Goal: Find specific page/section: Find specific page/section

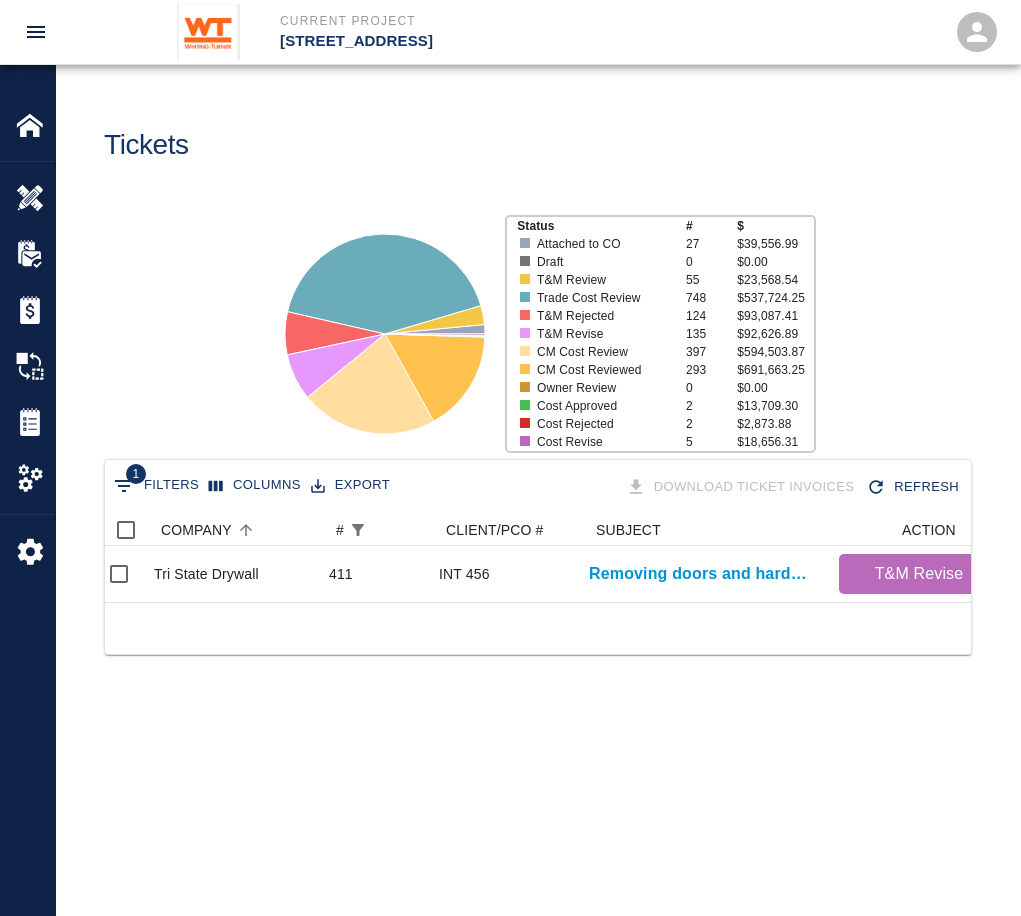
scroll to position [0, 4]
click at [125, 483] on icon "Show filters" at bounding box center [124, 486] width 24 height 24
select select "number"
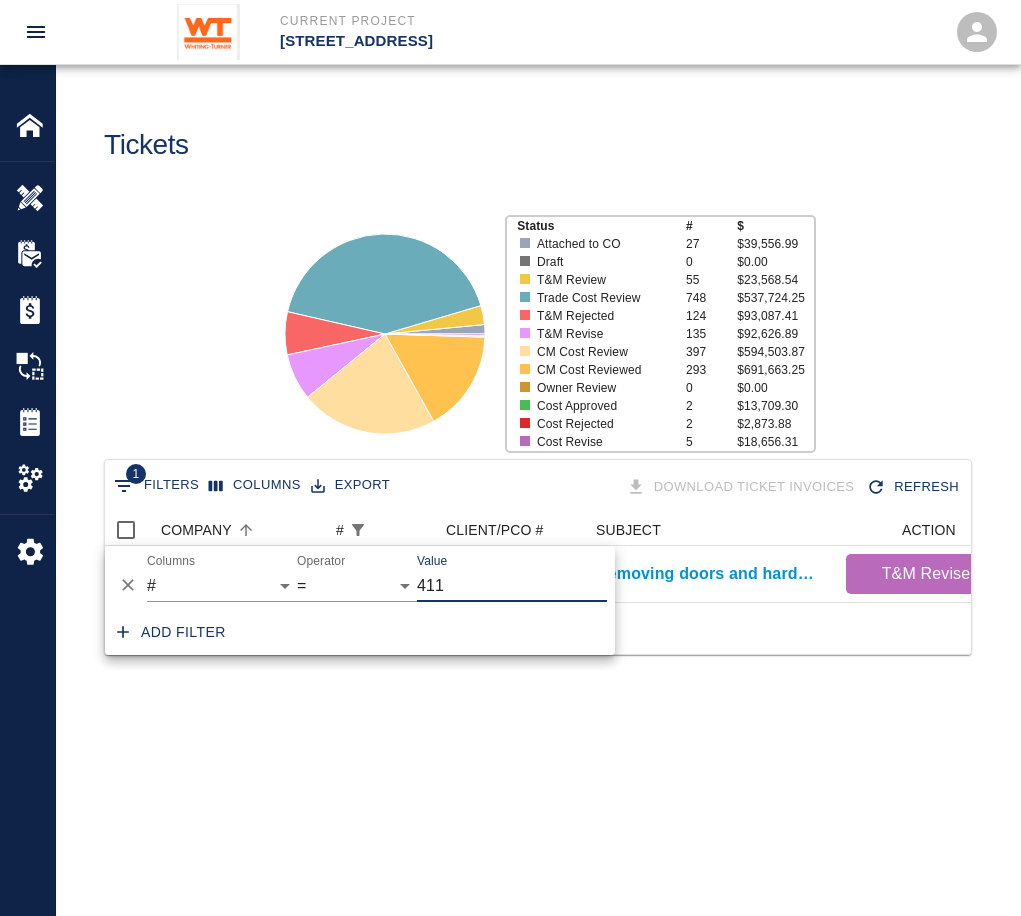
click at [474, 555] on input "411" at bounding box center [512, 586] width 190 height 32
click at [661, 555] on div "1 Filters Columns Export Download Ticket Invoices Refresh COMPANY # CLIENT/PCO …" at bounding box center [538, 581] width 964 height 245
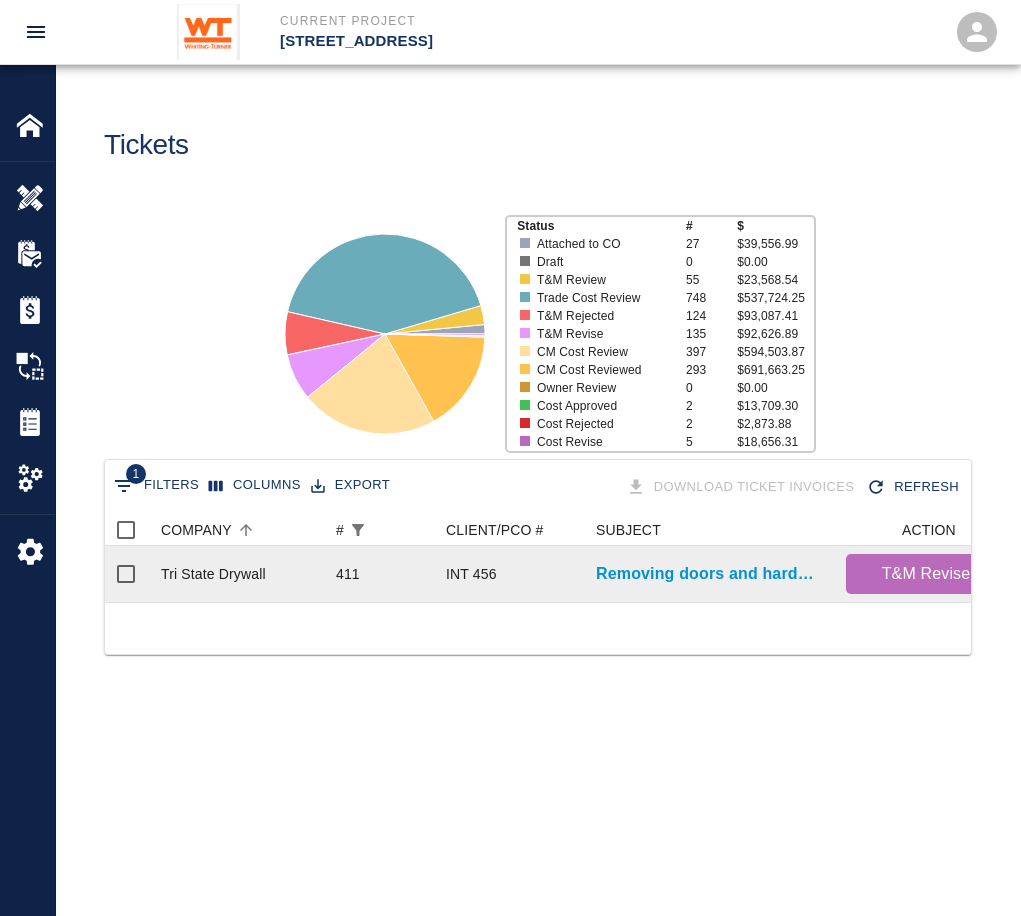
drag, startPoint x: 772, startPoint y: 555, endPoint x: 761, endPoint y: 587, distance: 33.8
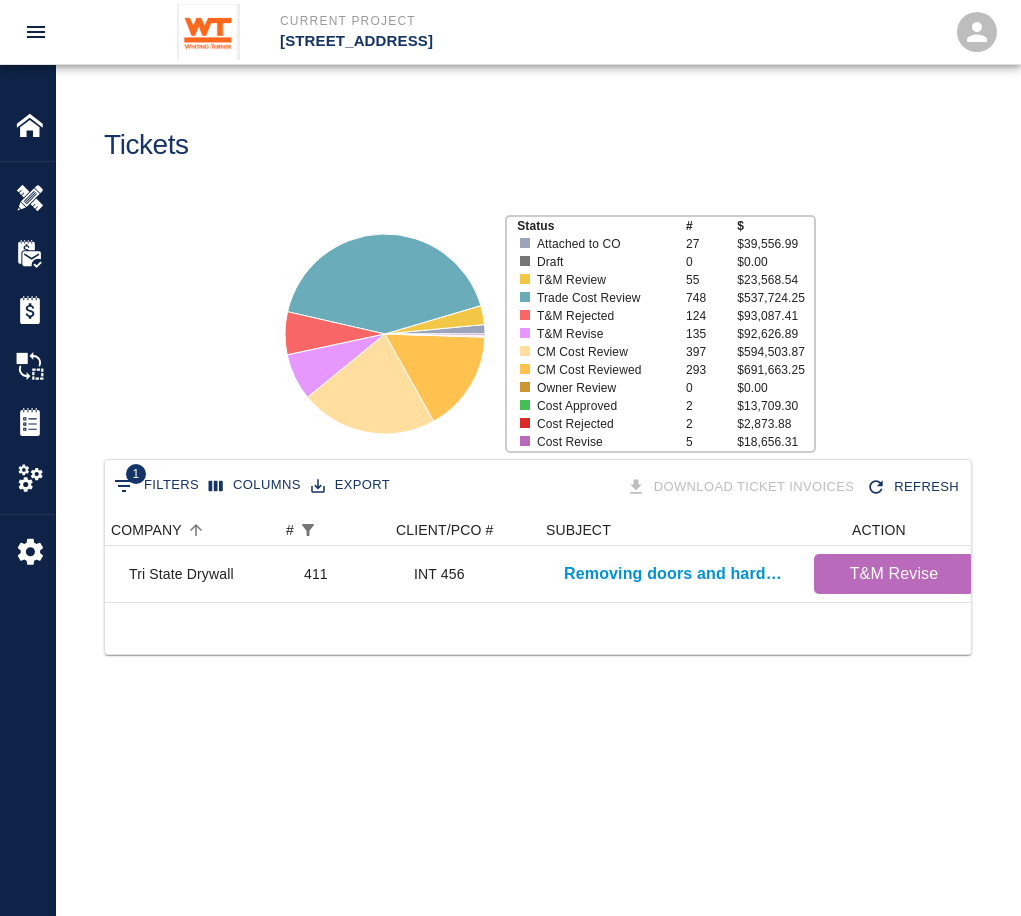
scroll to position [0, 0]
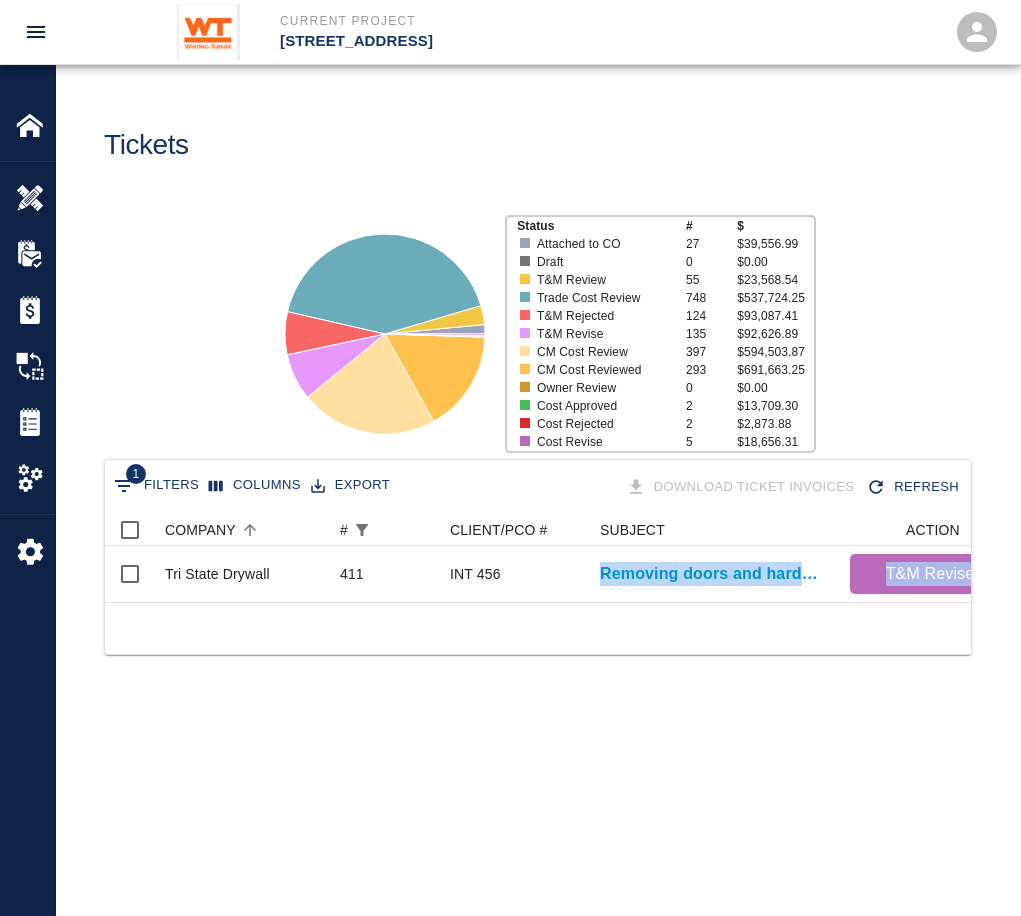
drag, startPoint x: 569, startPoint y: 601, endPoint x: 559, endPoint y: 621, distance: 22.4
click at [559, 555] on div "1 Filters Columns Export Download Ticket Invoices Refresh COMPANY # CLIENT/PCO …" at bounding box center [538, 557] width 868 height 197
click at [125, 476] on icon "Show filters" at bounding box center [124, 486] width 24 height 24
select select "number"
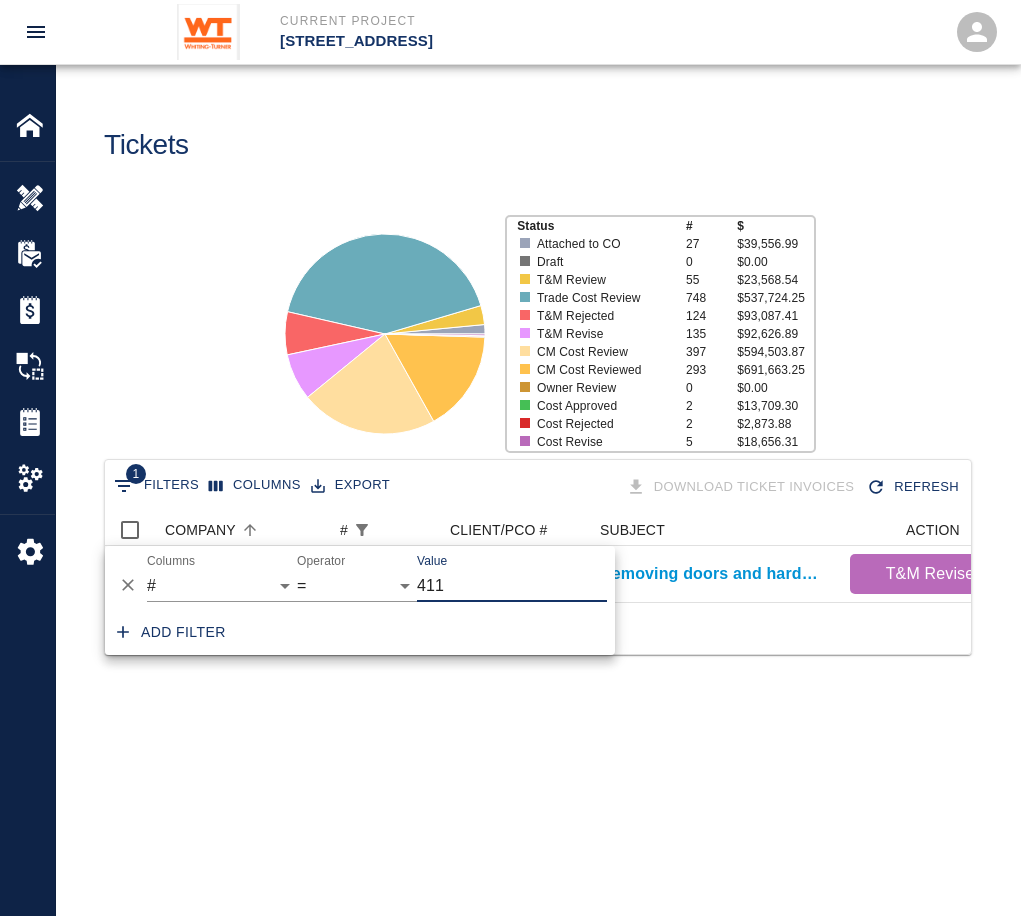
drag, startPoint x: 472, startPoint y: 573, endPoint x: 418, endPoint y: 597, distance: 59.1
click at [418, 555] on input "411" at bounding box center [512, 586] width 190 height 32
type input "395"
click at [661, 555] on div "1 Filters Columns Export Download Ticket Invoices Refresh COMPANY # CLIENT/PCO …" at bounding box center [538, 581] width 964 height 245
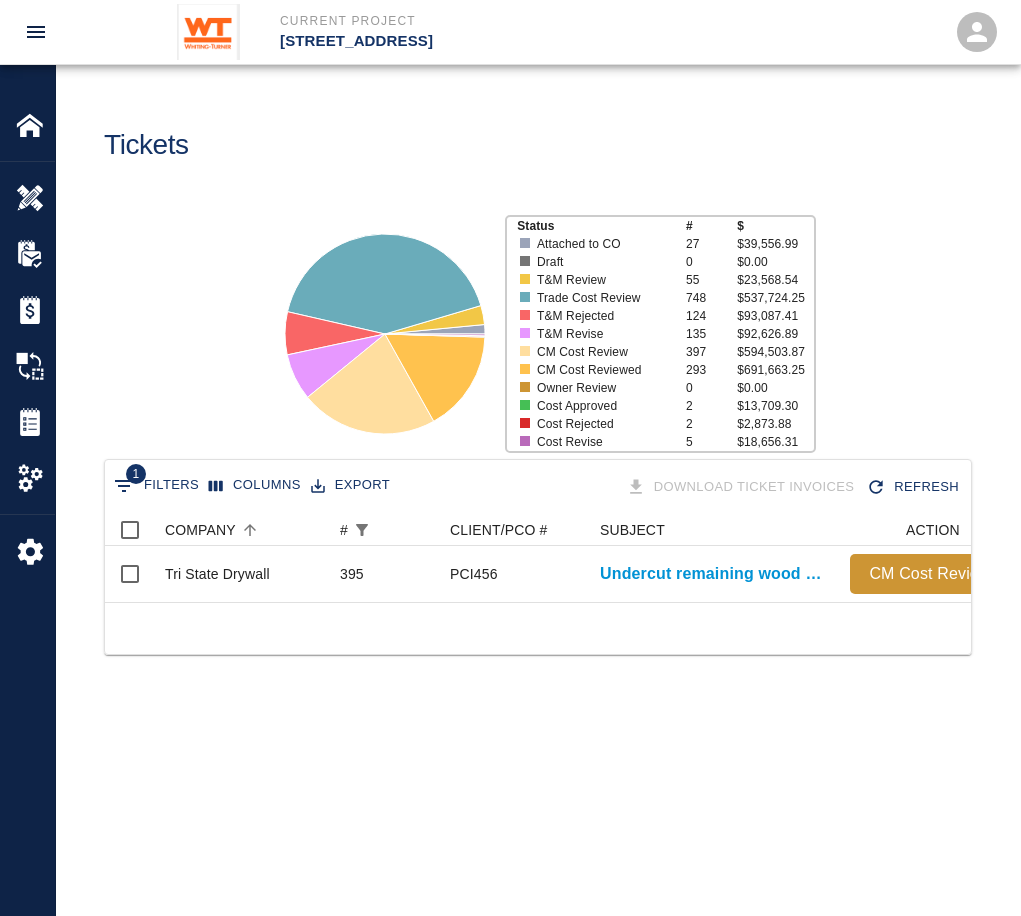
click at [167, 485] on button "1 Filters" at bounding box center [156, 486] width 95 height 32
select select "number"
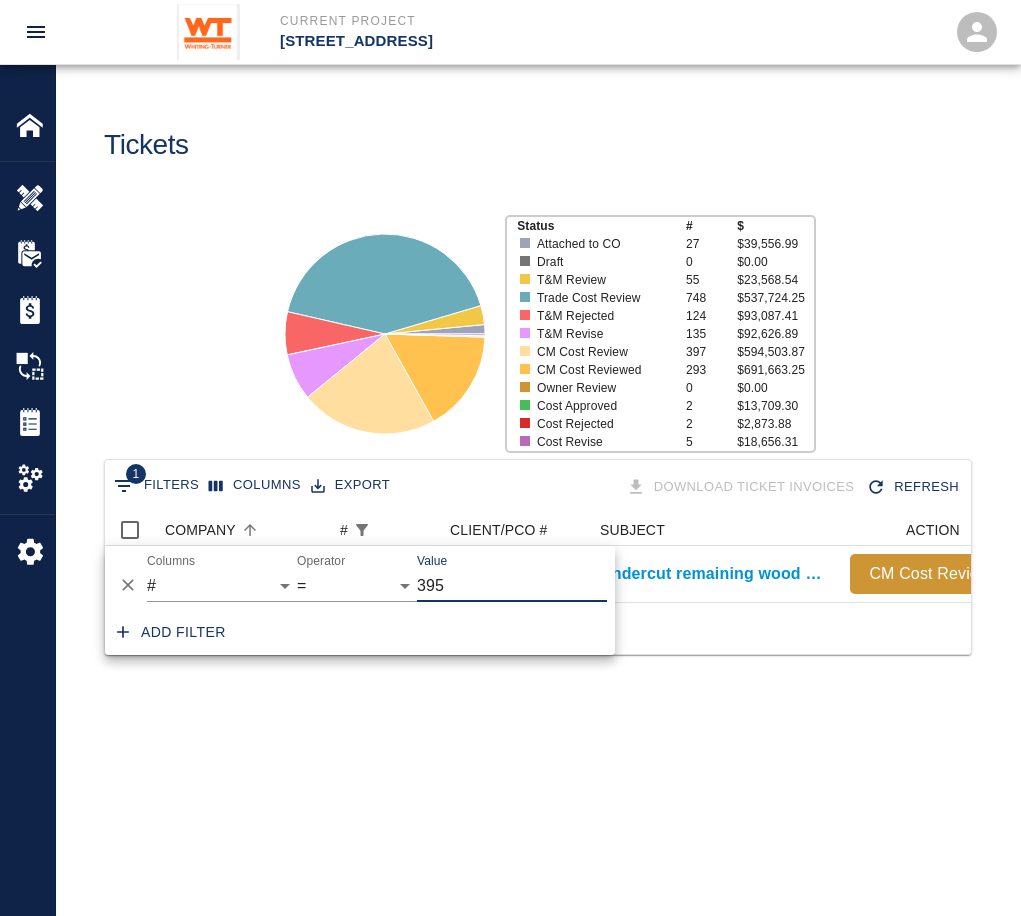
drag, startPoint x: 451, startPoint y: 584, endPoint x: 360, endPoint y: 583, distance: 91.0
click at [360, 555] on div "And Or Columns COMPANY ID # CLIENT/PCO # SUBJECT DESCRIPTION ACTION WORK MODIFI…" at bounding box center [360, 578] width 510 height 64
type input "408"
drag, startPoint x: 772, startPoint y: 718, endPoint x: 793, endPoint y: 730, distance: 24.2
click at [661, 555] on main "Tickets Status # $ Attached to CO 27 $39,556.99 Draft 0 $0.00 T&M Review 55 $23…" at bounding box center [538, 458] width 964 height 916
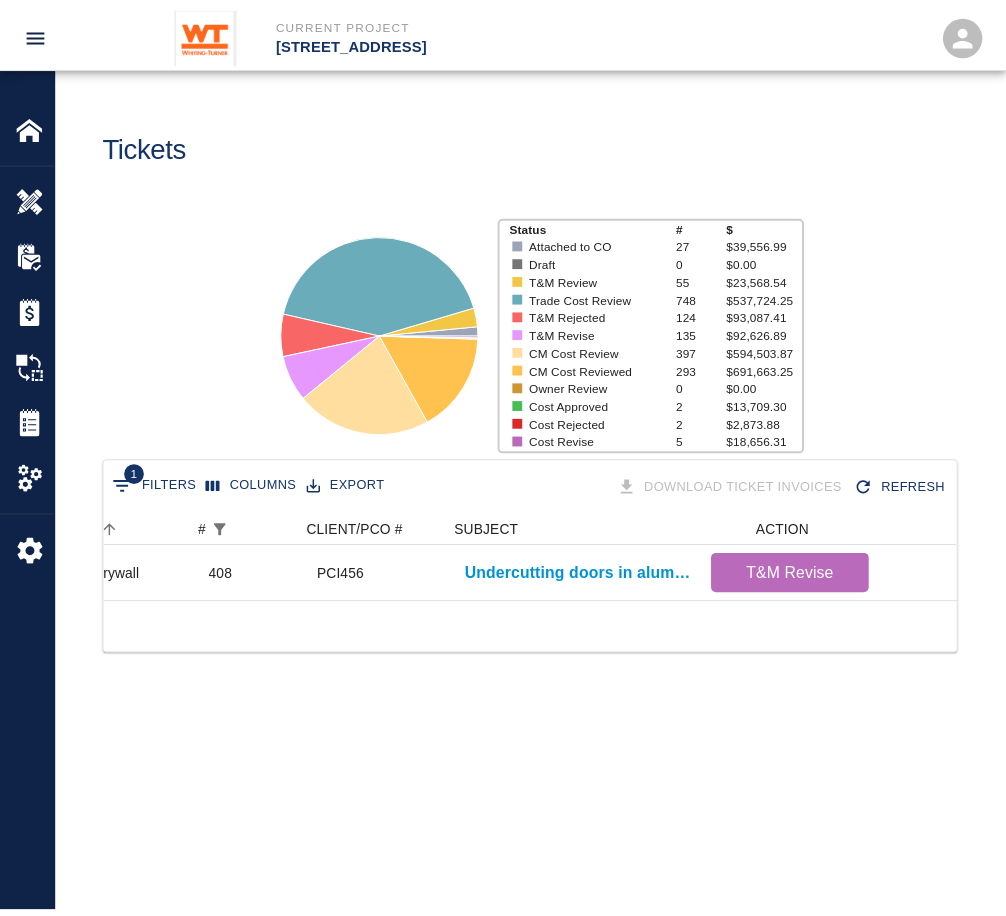
scroll to position [0, 139]
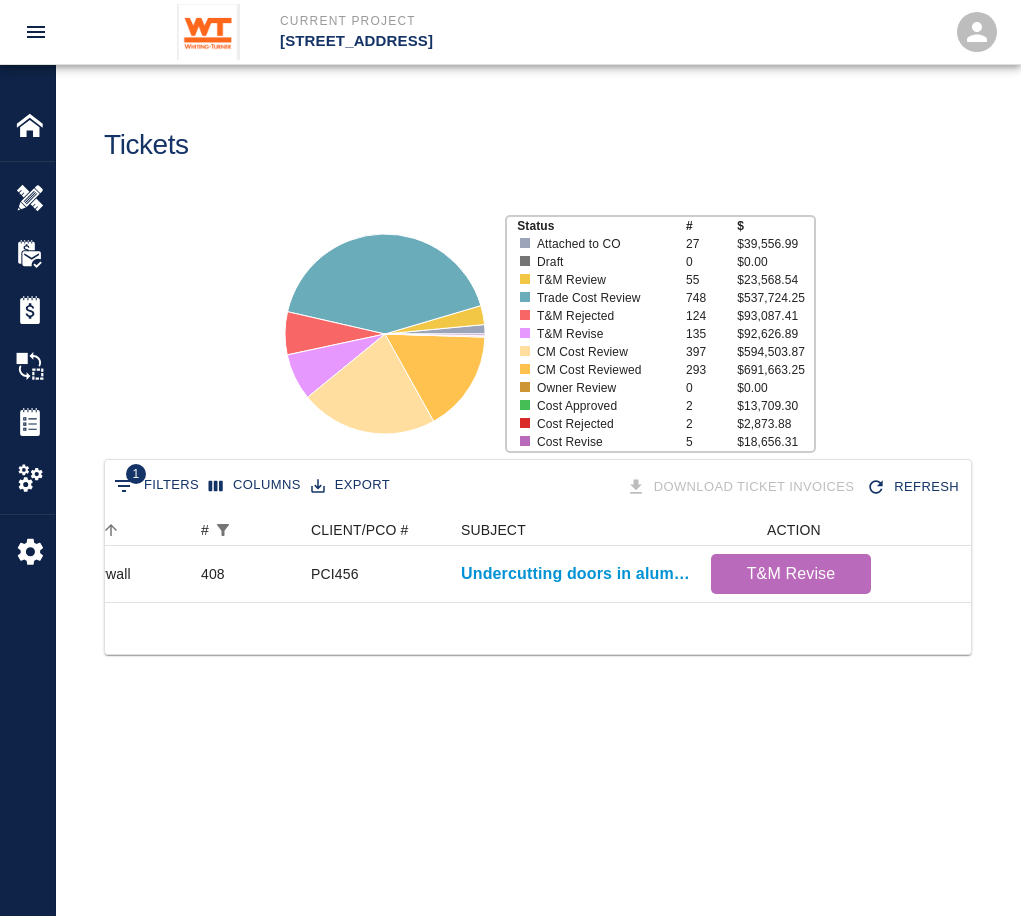
click at [152, 502] on div "1 Filters Columns Export" at bounding box center [252, 487] width 286 height 35
click at [155, 478] on button "1 Filters" at bounding box center [156, 486] width 95 height 32
select select "number"
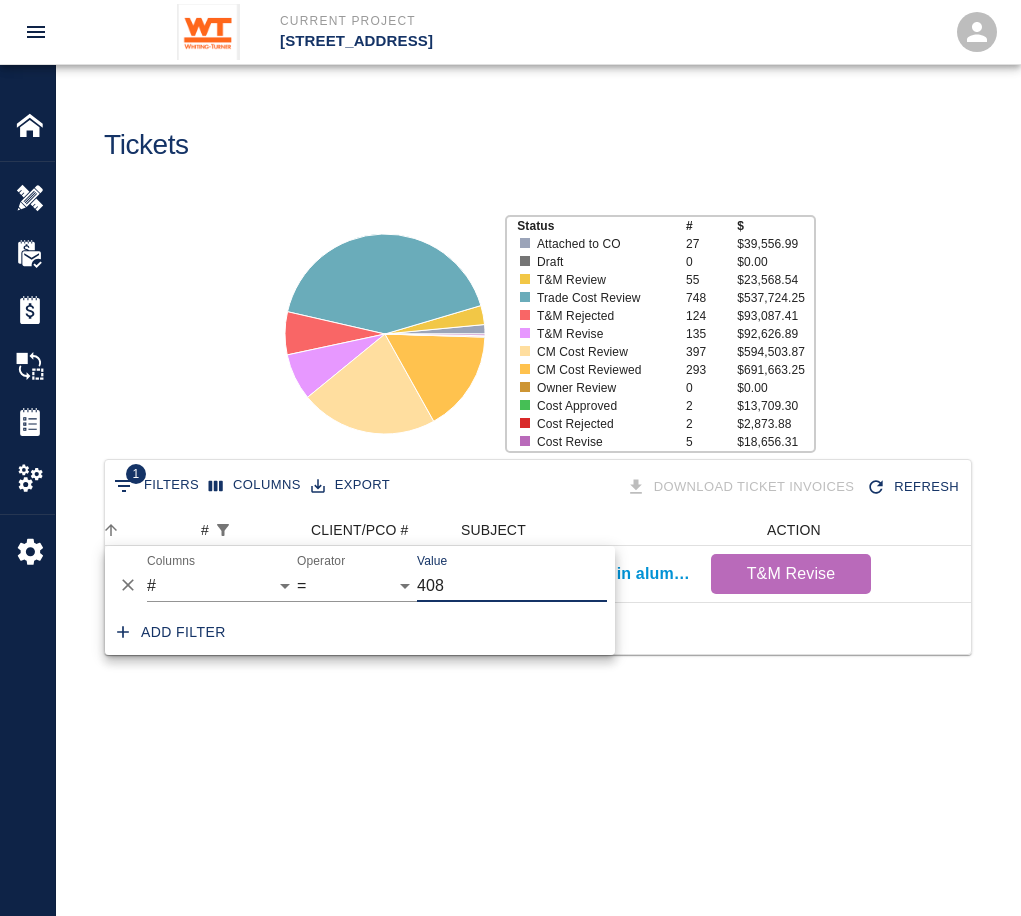
drag, startPoint x: 408, startPoint y: 580, endPoint x: 428, endPoint y: 604, distance: 31.2
click at [428, 555] on div "And Or Columns COMPANY ID # CLIENT/PCO # SUBJECT DESCRIPTION ACTION WORK MODIFI…" at bounding box center [360, 578] width 510 height 64
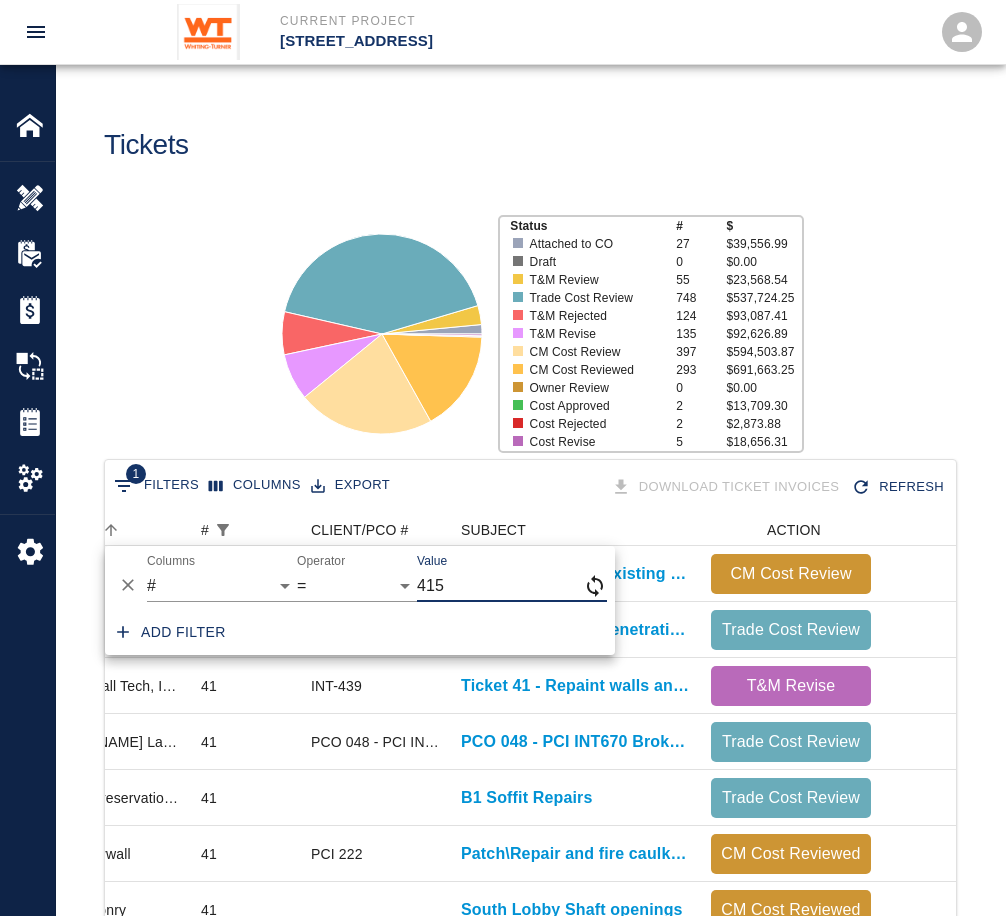
scroll to position [16, 16]
type input "415"
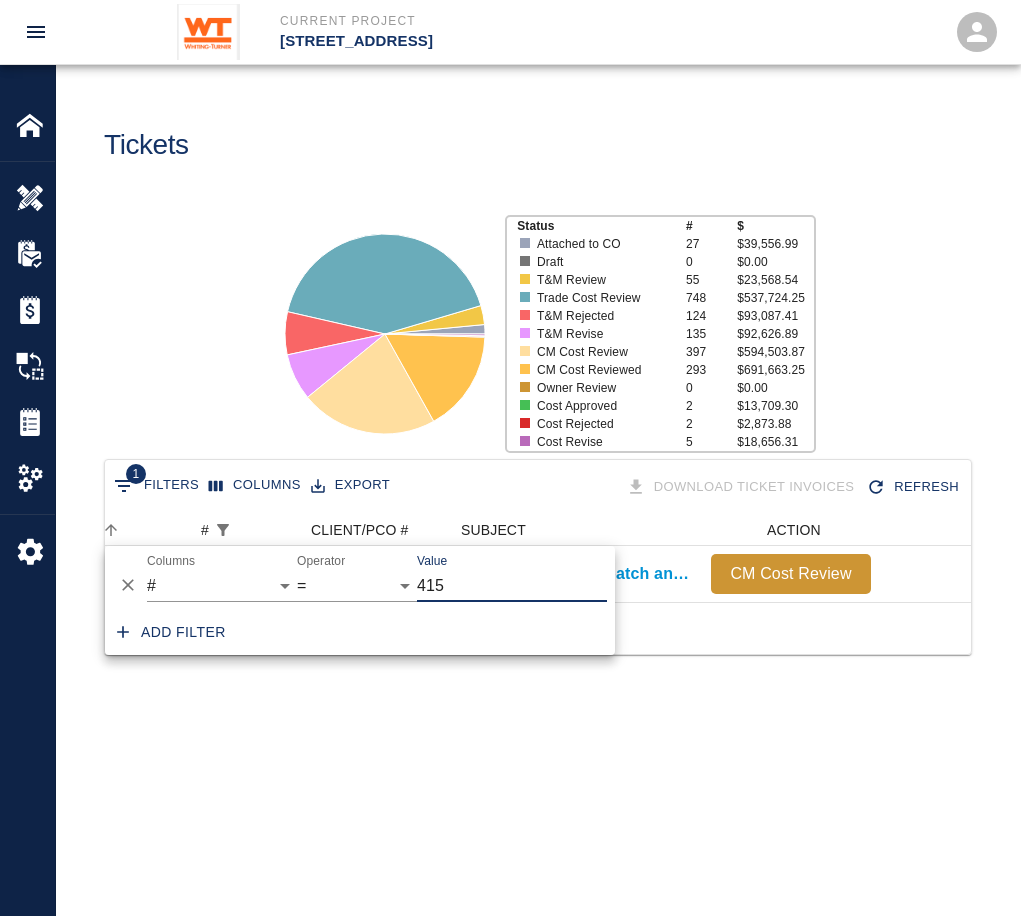
click at [390, 555] on main "Tickets Status # $ Attached to CO 27 $39,556.99 Draft 0 $0.00 T&M Review 55 $23…" at bounding box center [538, 458] width 964 height 916
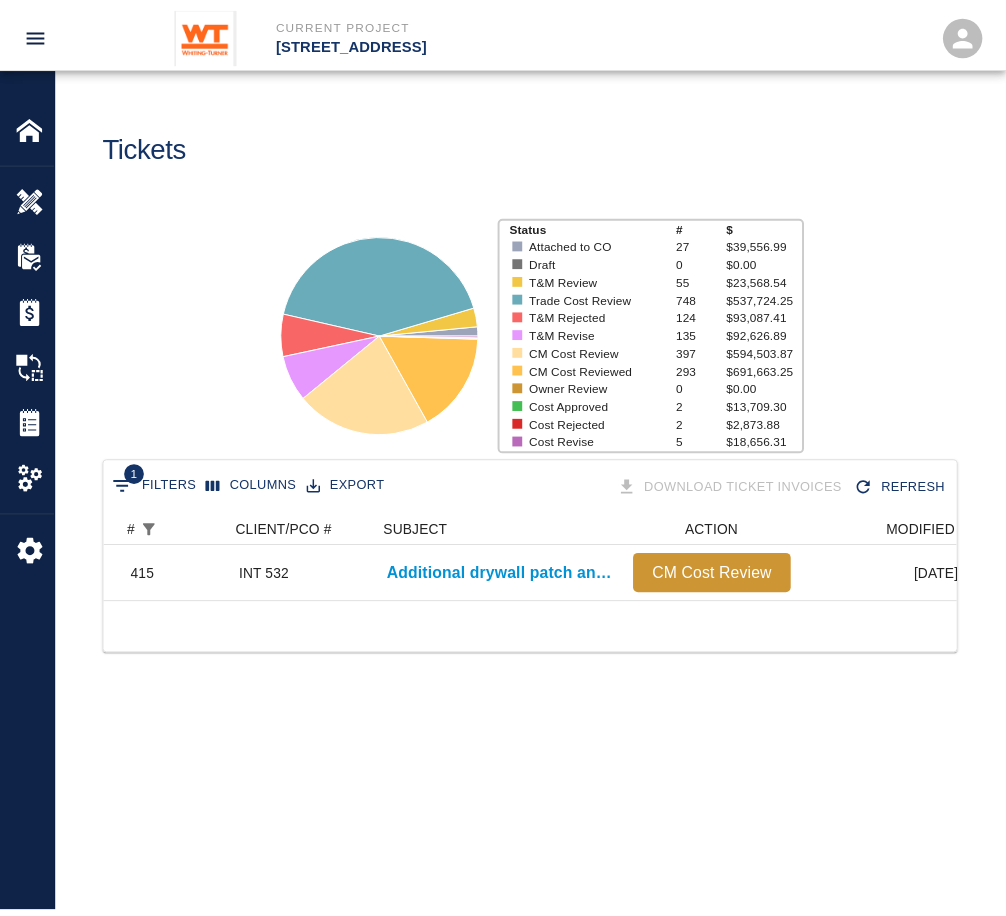
scroll to position [0, 211]
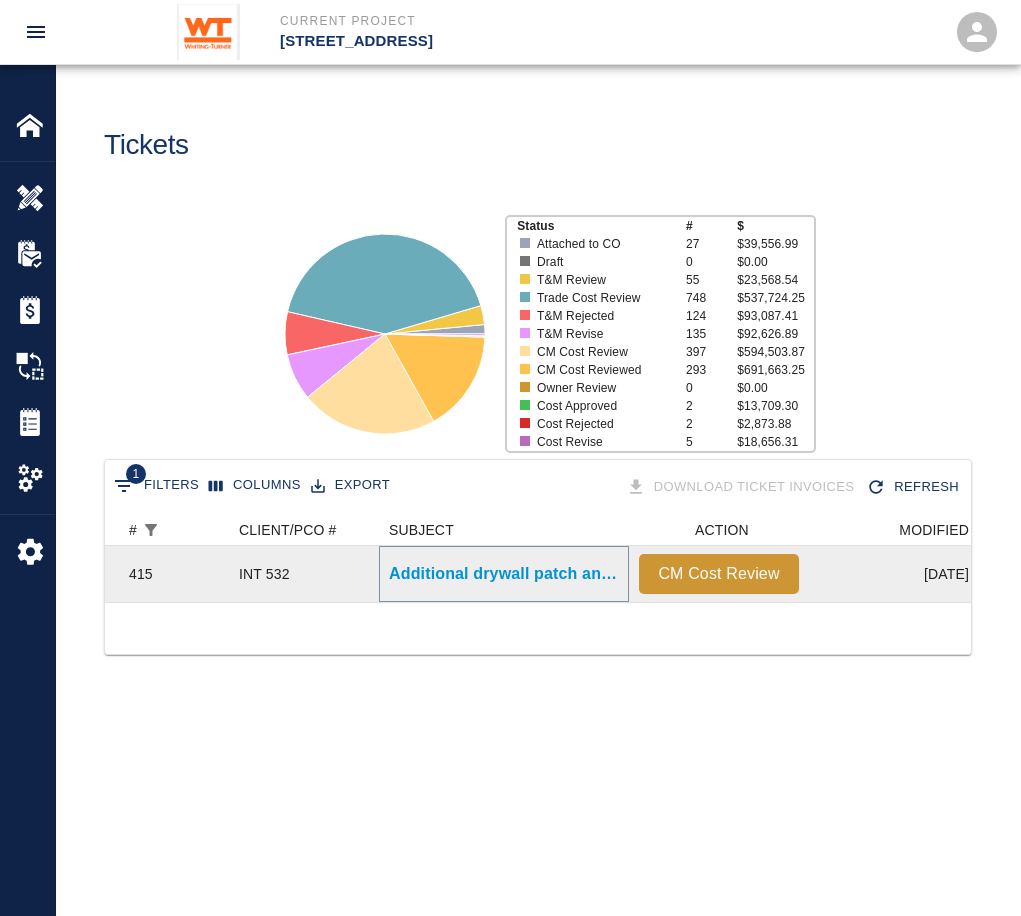
click at [542, 555] on p "Additional drywall patch and repair on B1." at bounding box center [504, 574] width 230 height 24
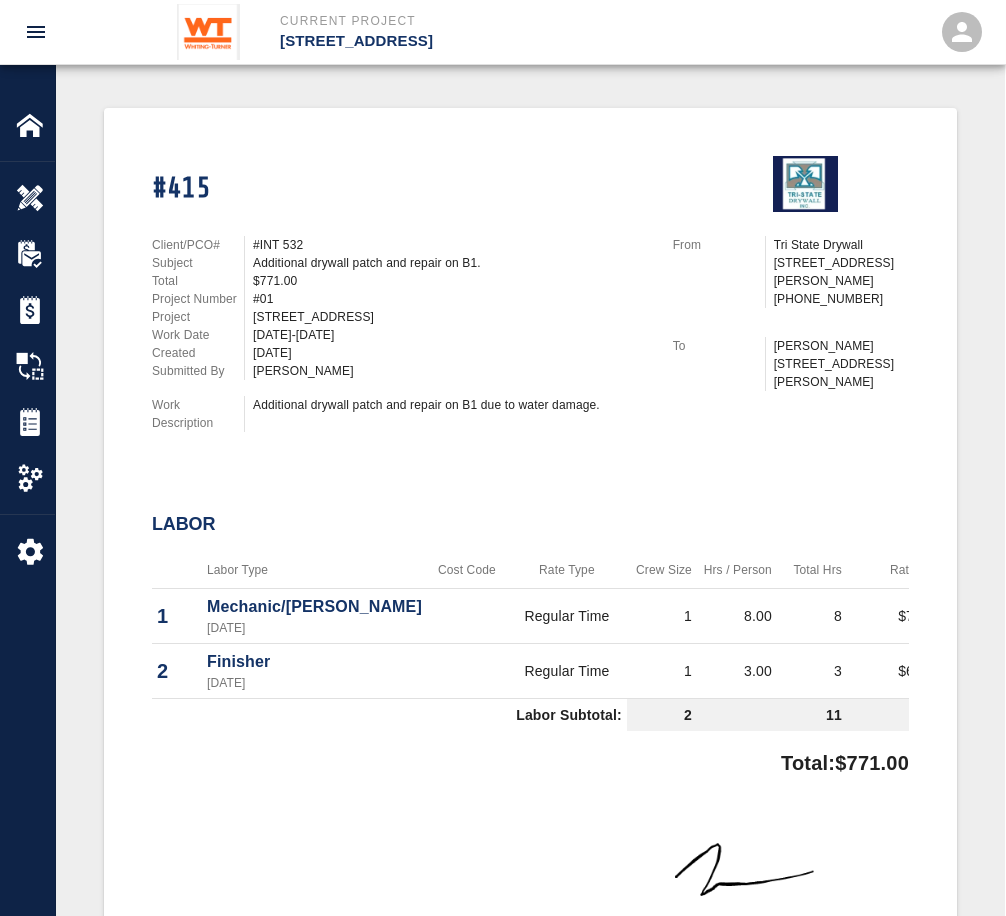
scroll to position [400, 0]
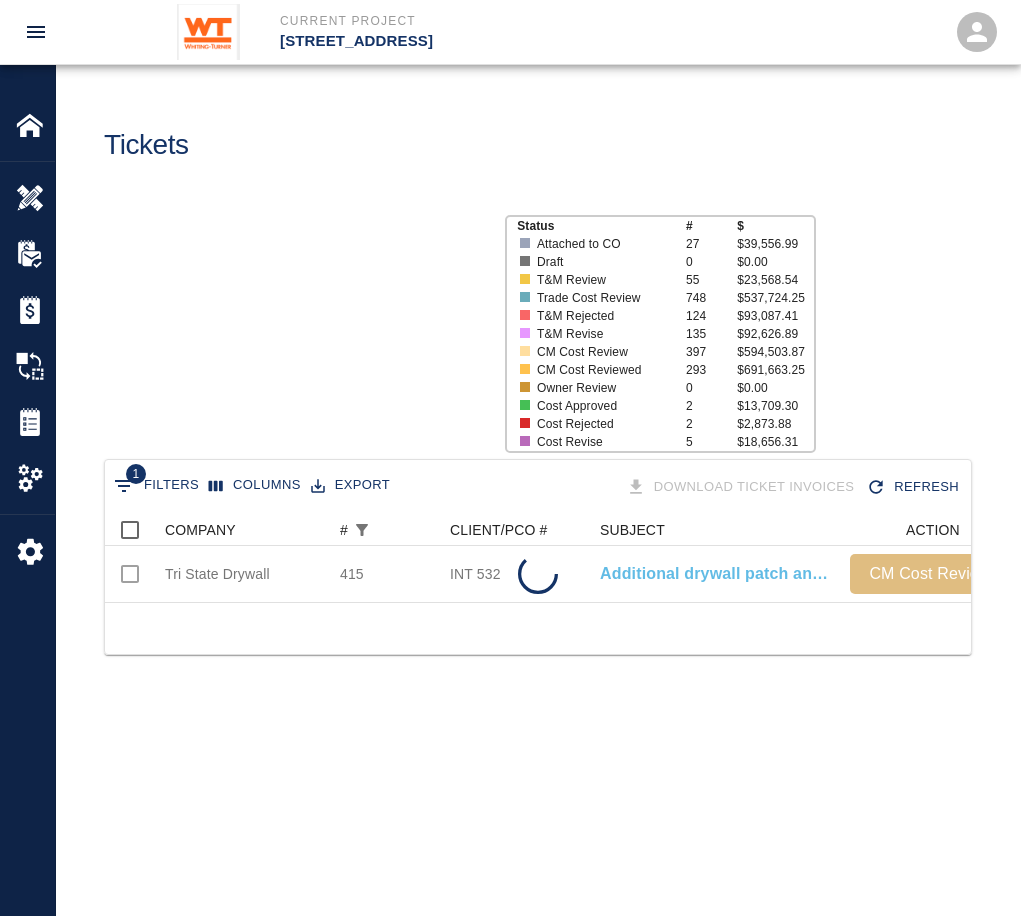
scroll to position [88, 851]
